Goal: Task Accomplishment & Management: Use online tool/utility

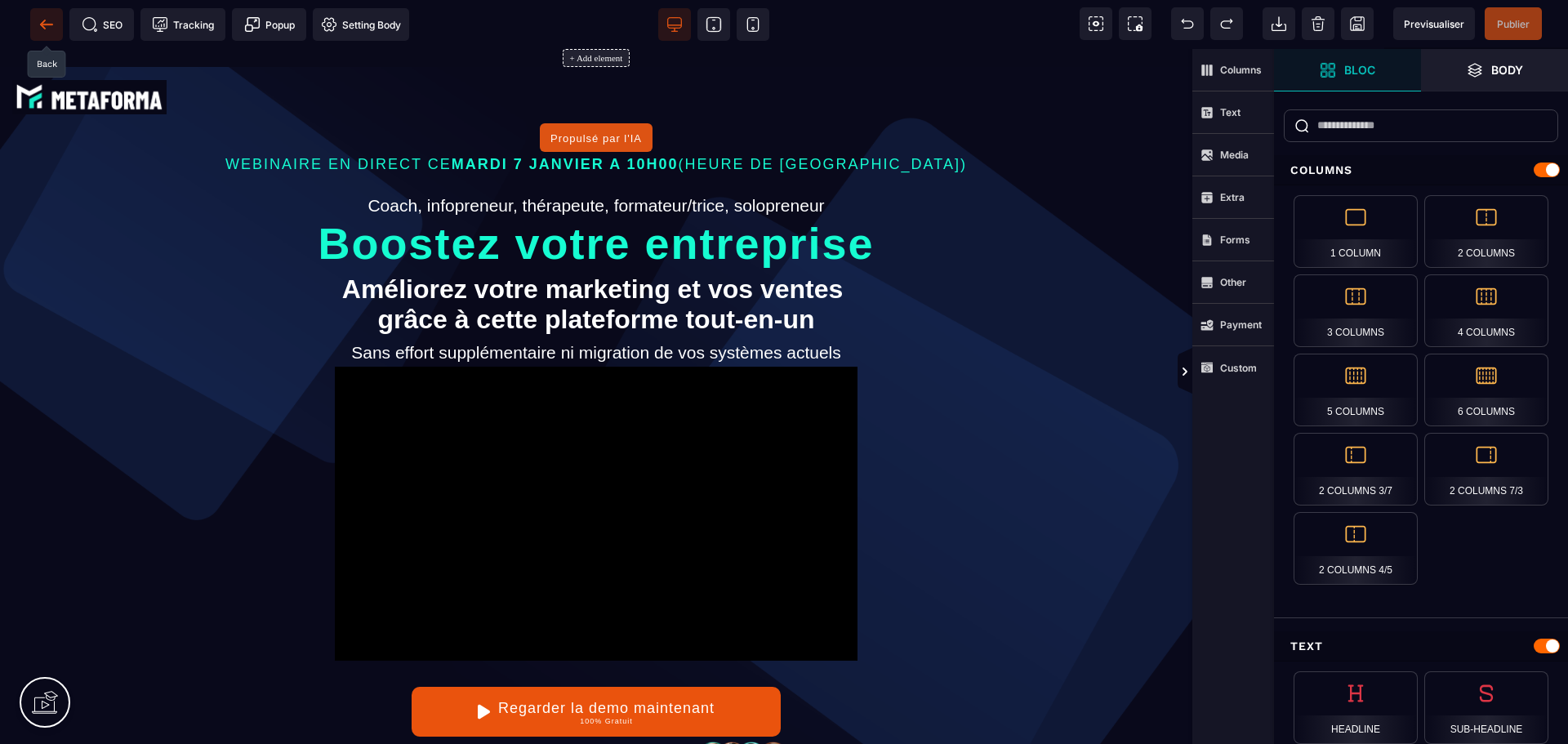
click at [50, 24] on icon at bounding box center [46, 23] width 12 height 1
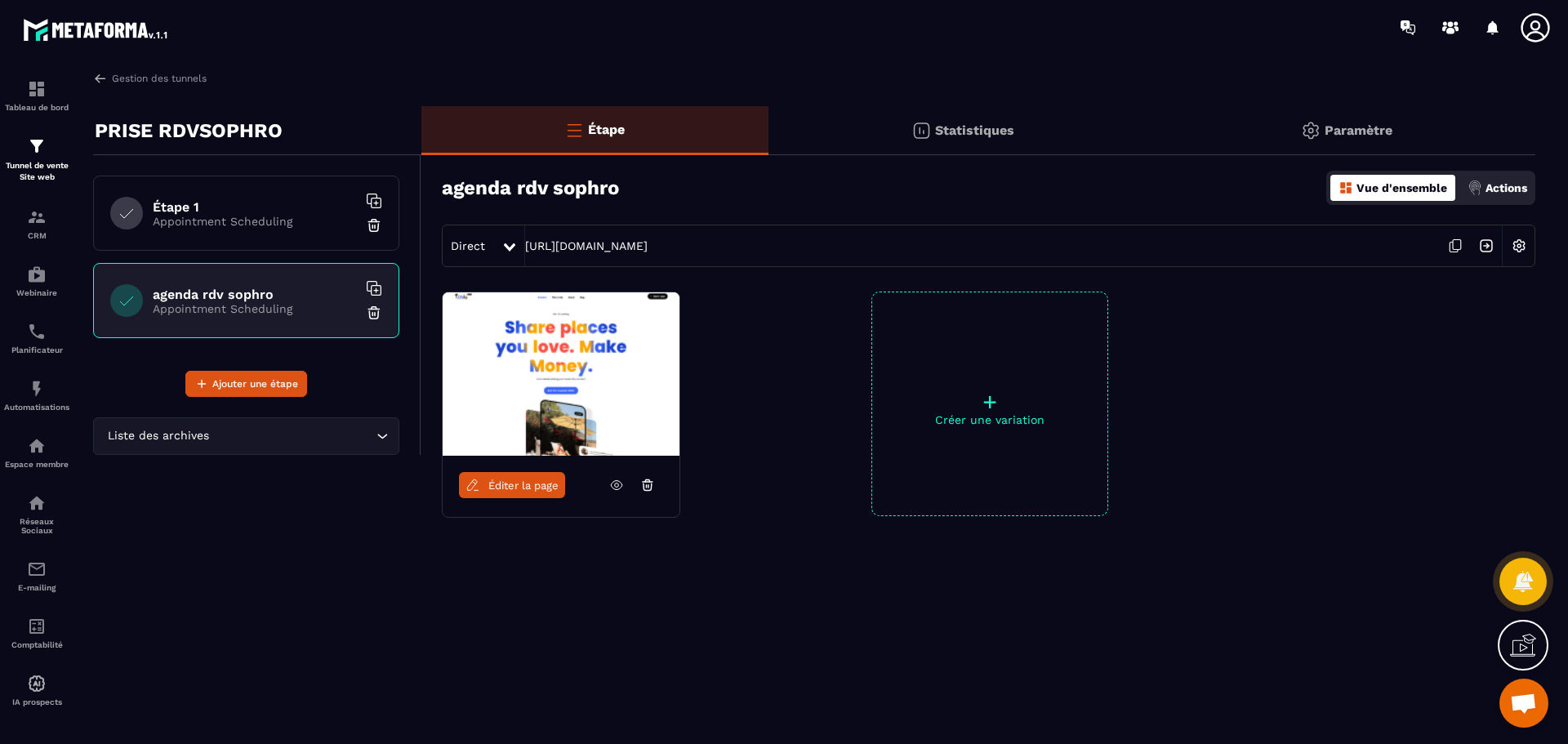
click at [369, 315] on img at bounding box center [374, 313] width 17 height 17
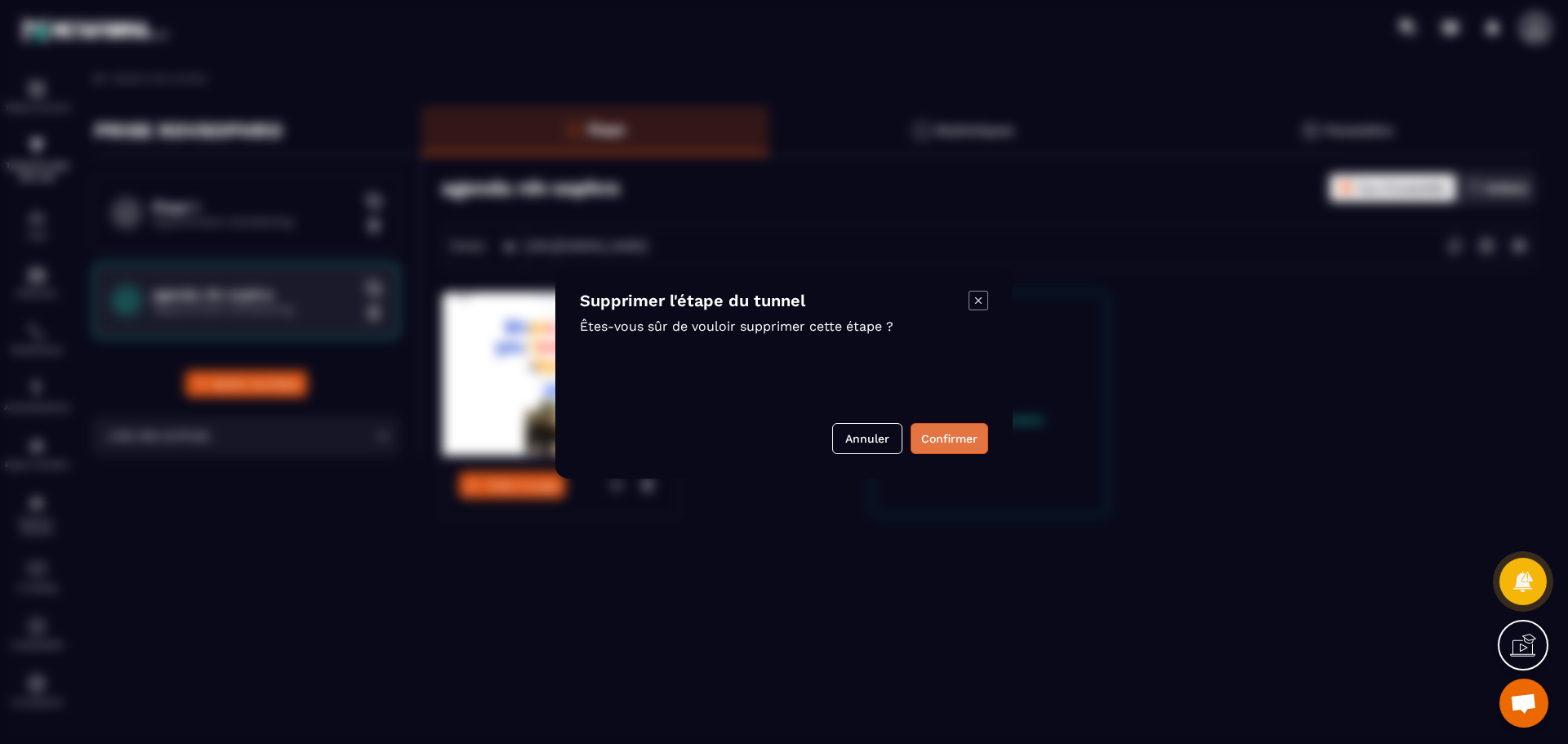
click at [969, 441] on button "Confirmer" at bounding box center [948, 438] width 77 height 31
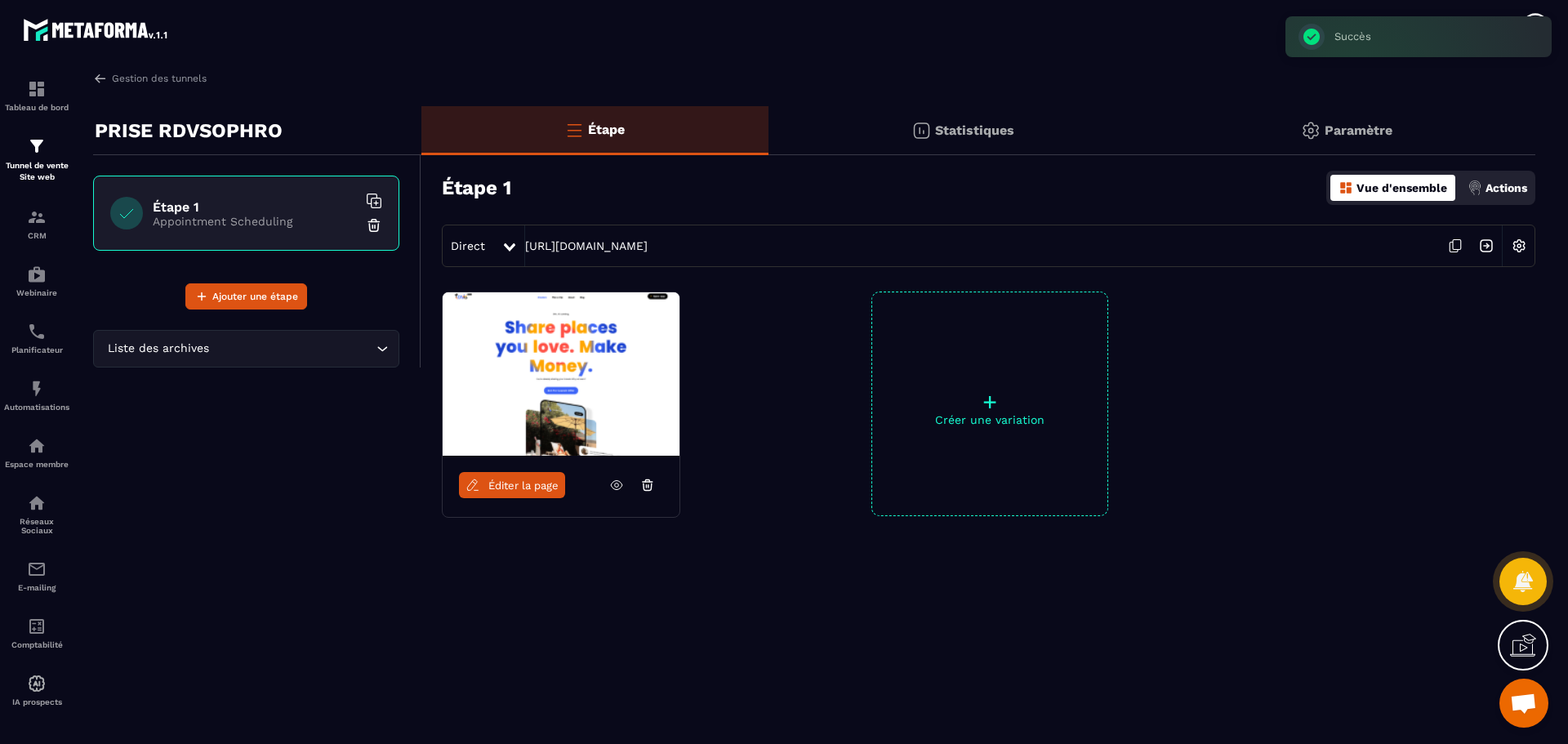
click at [220, 204] on h6 "Étape 1" at bounding box center [254, 207] width 204 height 16
click at [569, 399] on img at bounding box center [561, 373] width 236 height 163
click at [536, 494] on link "Éditer la page" at bounding box center [512, 485] width 106 height 26
